Goal: Check status: Check status

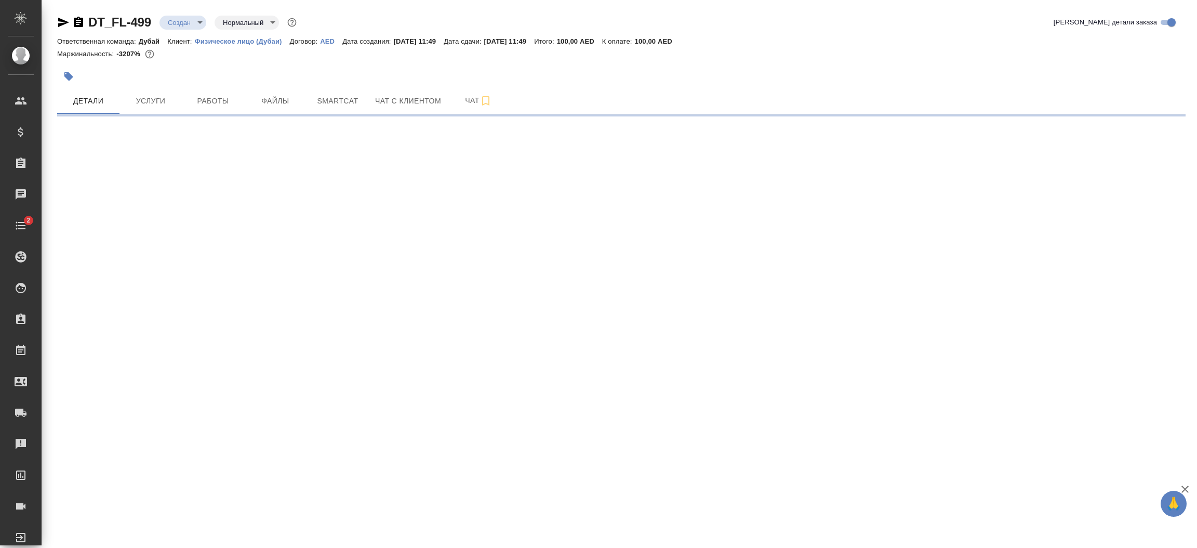
select select "RU"
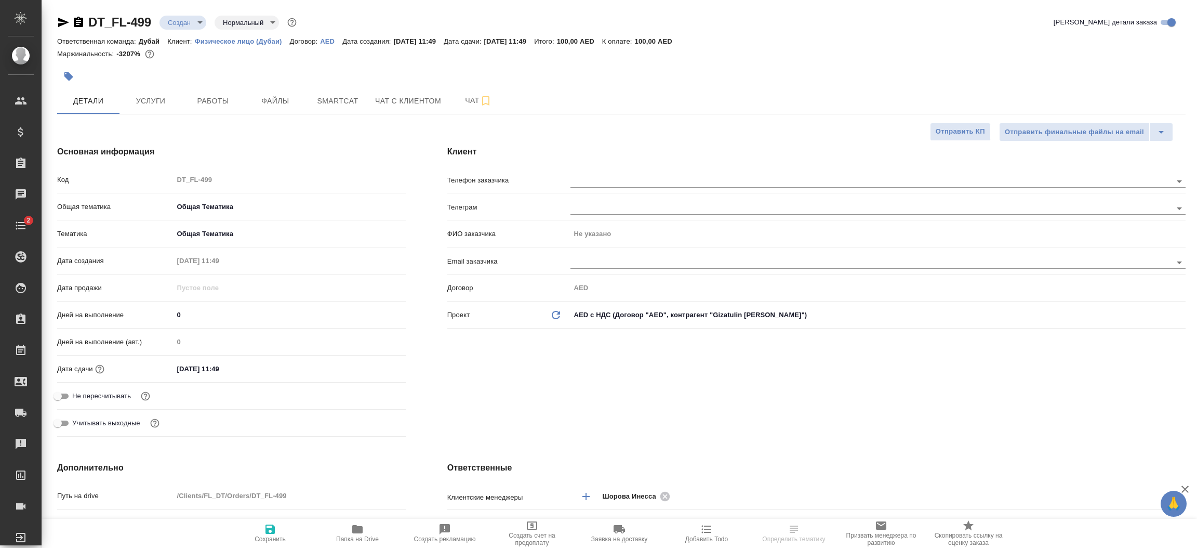
type textarea "x"
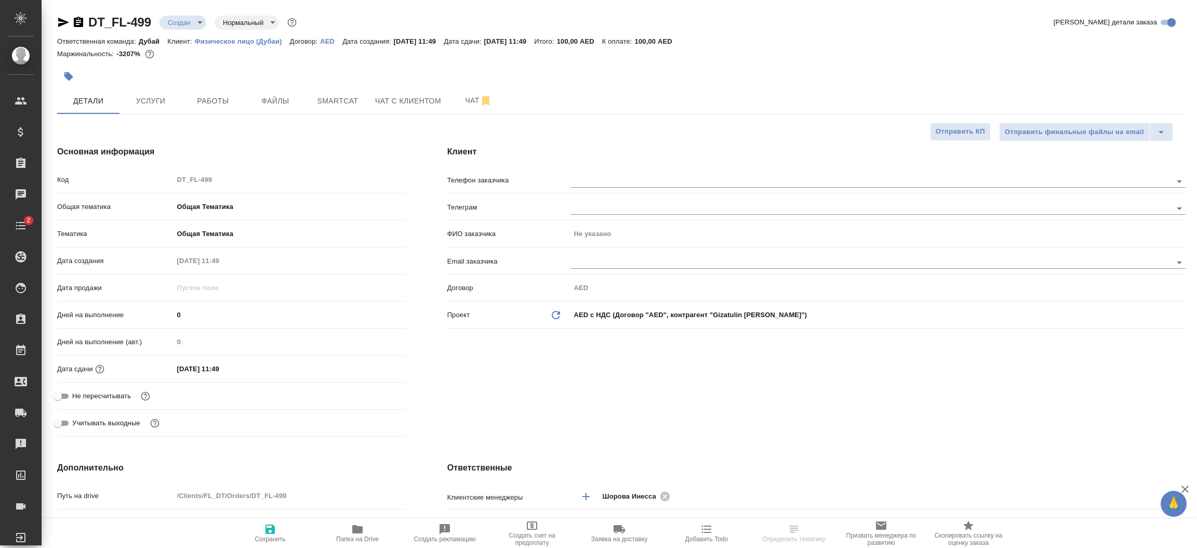
type textarea "x"
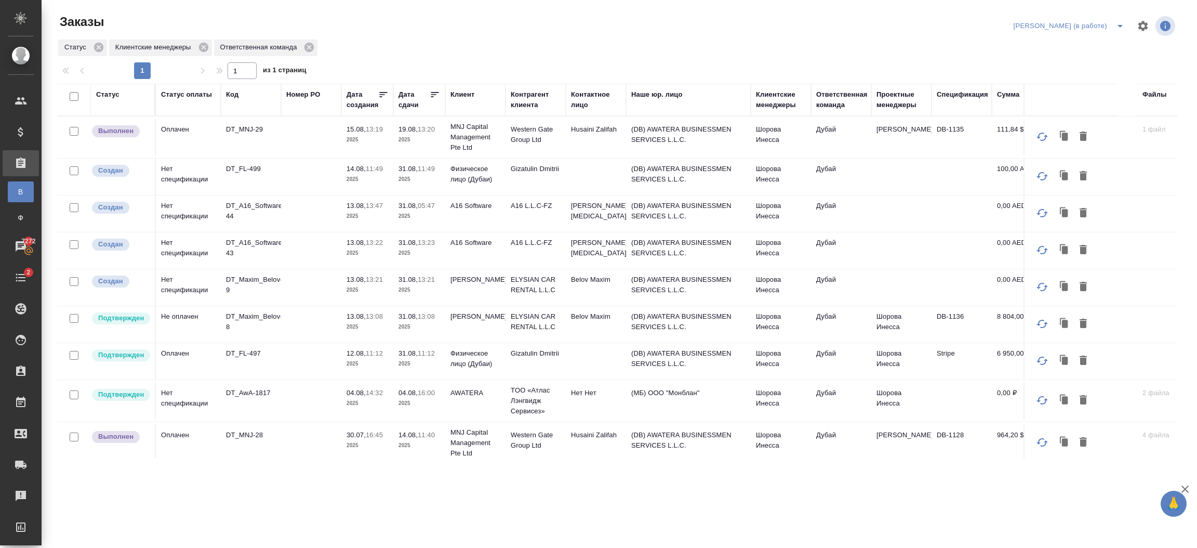
click at [339, 155] on td at bounding box center [311, 137] width 60 height 36
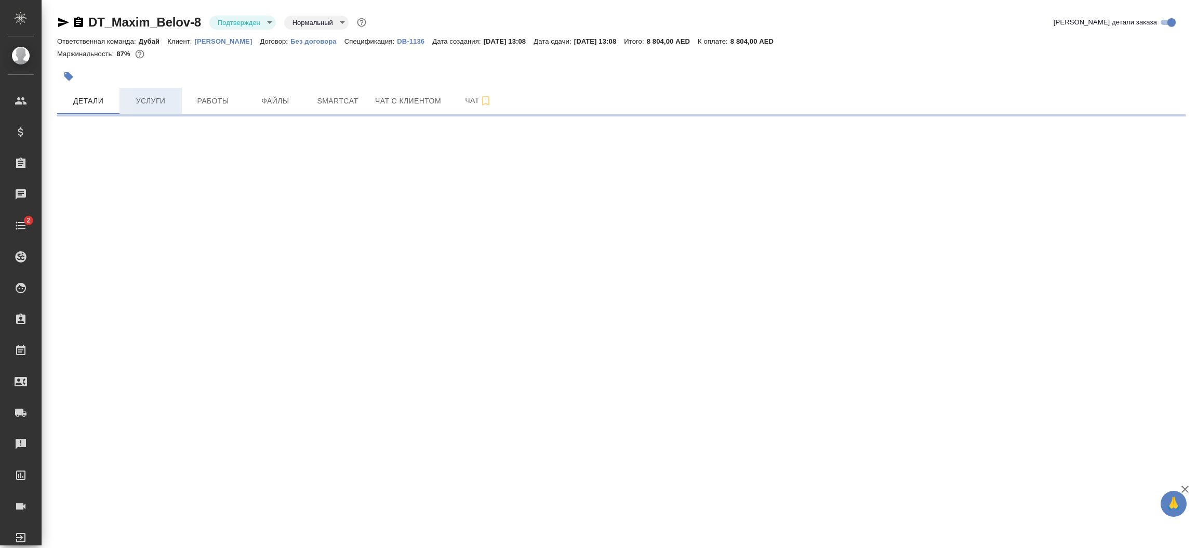
click at [151, 101] on span "Услуги" at bounding box center [151, 101] width 50 height 13
select select "RU"
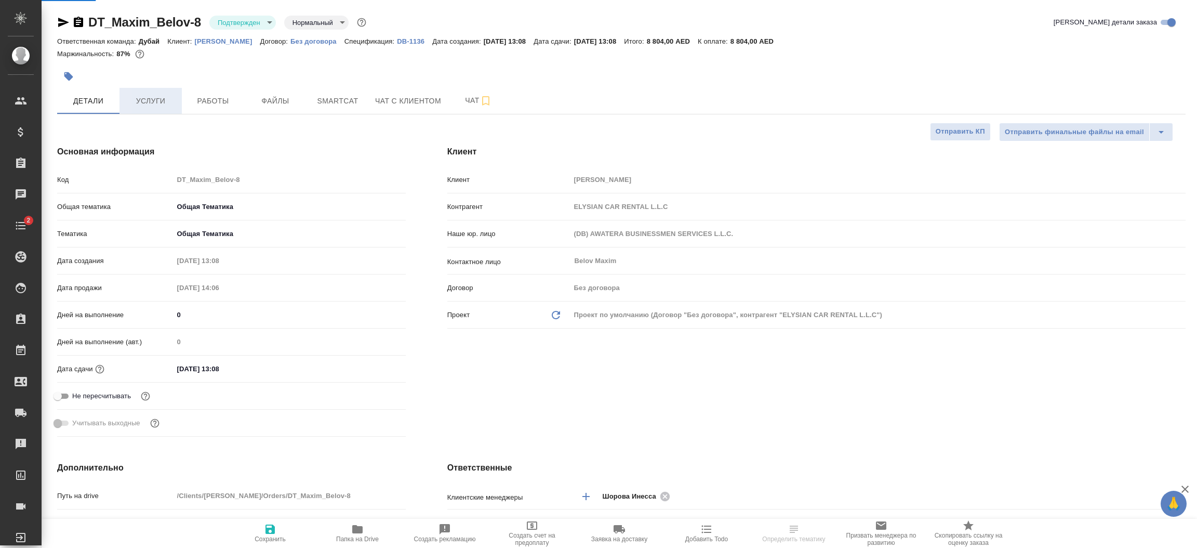
type textarea "x"
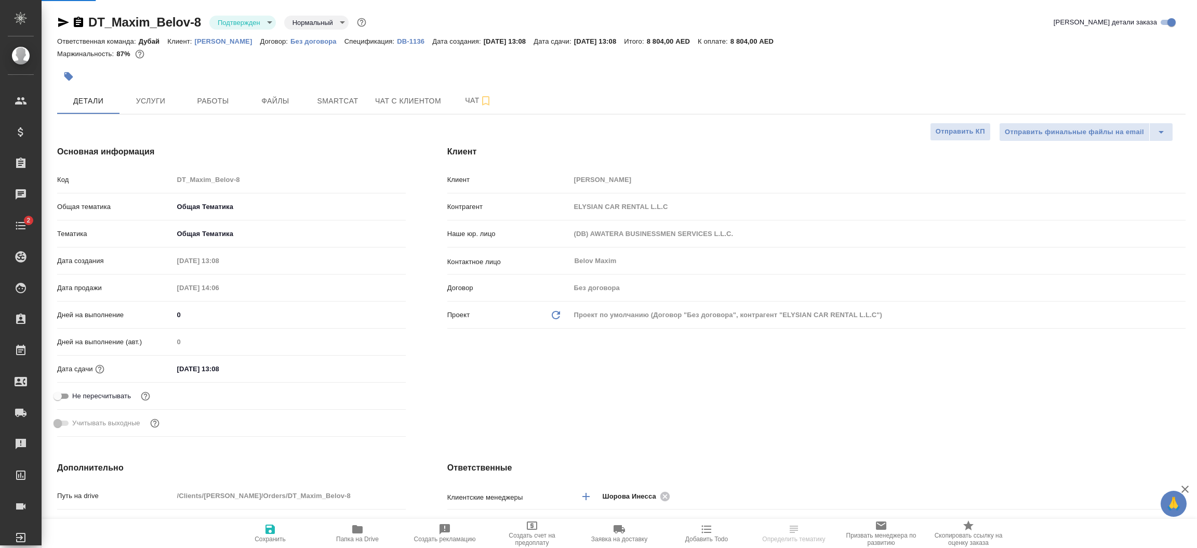
type textarea "x"
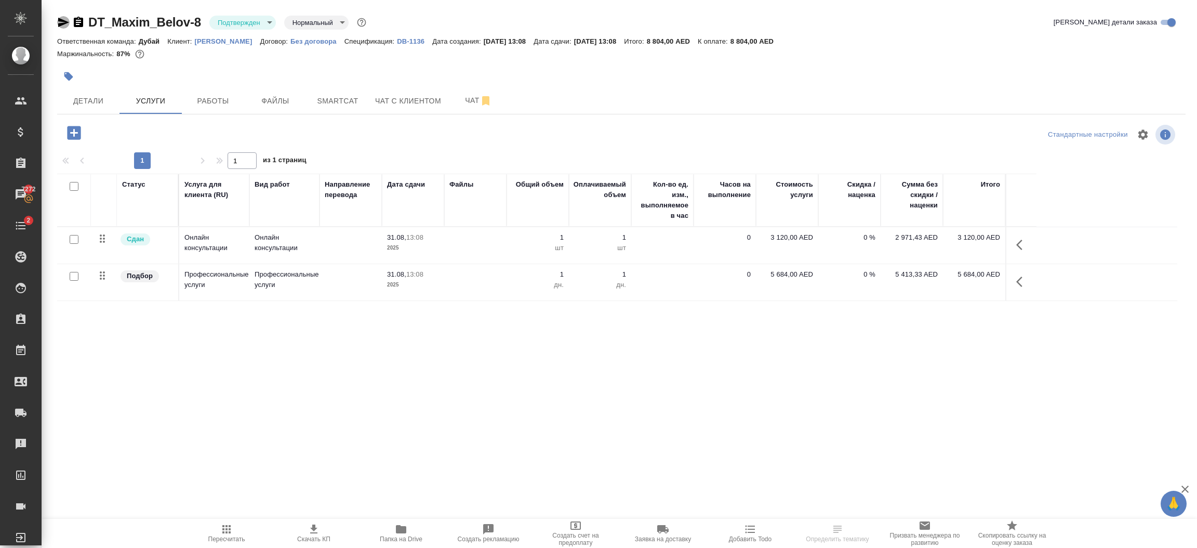
click at [61, 24] on icon "button" at bounding box center [63, 22] width 11 height 9
